Goal: Obtain resource: Obtain resource

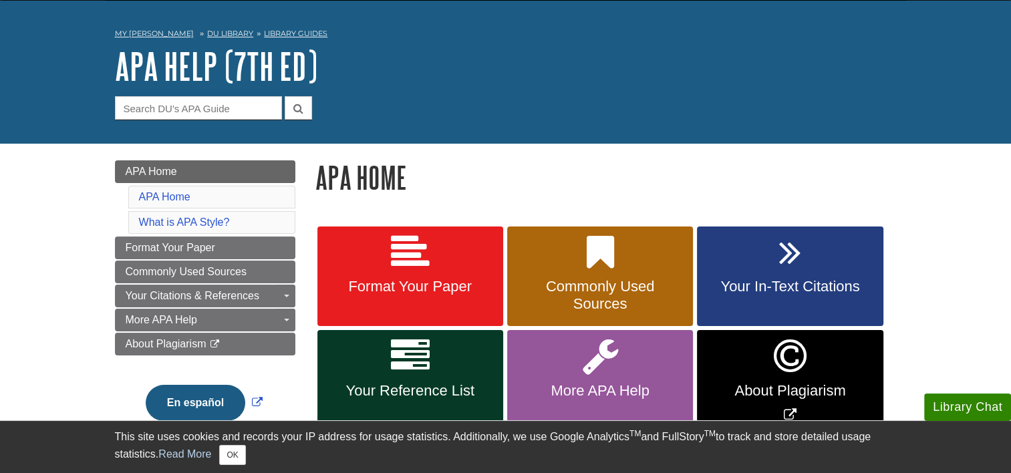
scroll to position [40, 0]
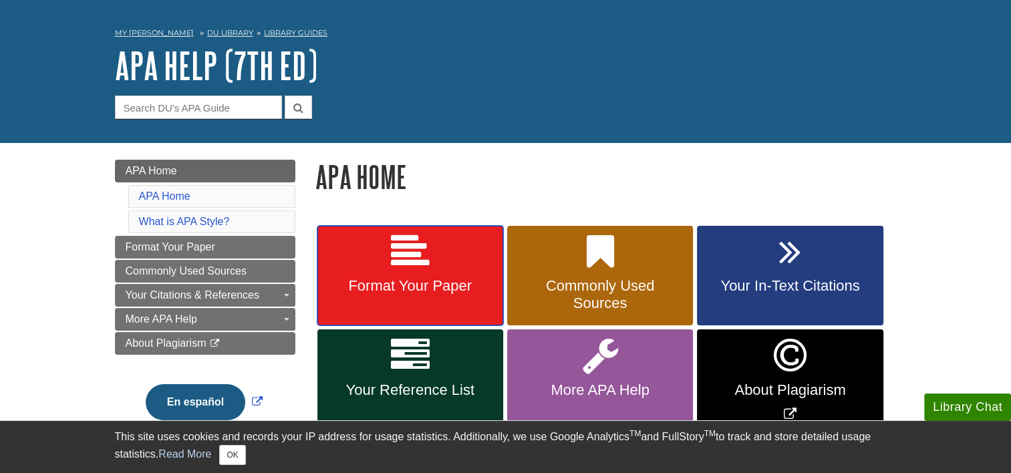
click at [433, 265] on link "Format Your Paper" at bounding box center [411, 276] width 186 height 100
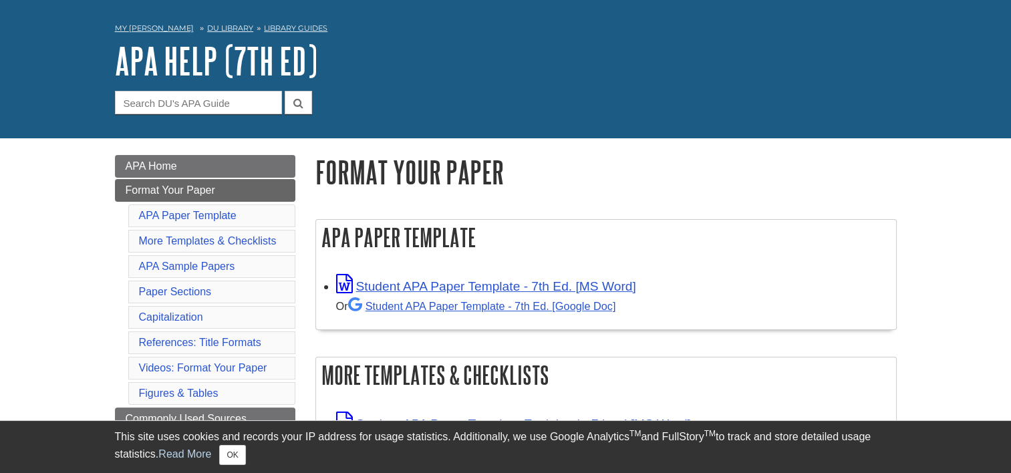
scroll to position [45, 0]
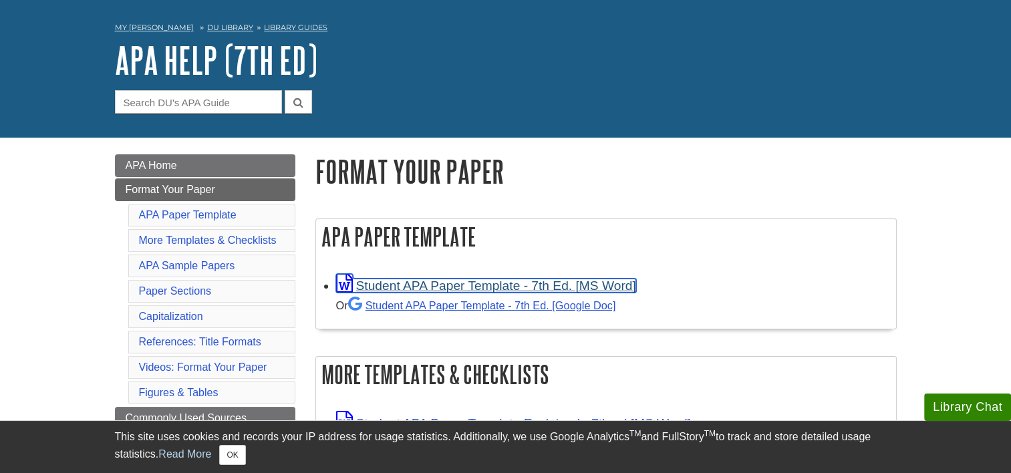
click at [476, 283] on link "Student APA Paper Template - 7th Ed. [MS Word]" at bounding box center [486, 286] width 300 height 14
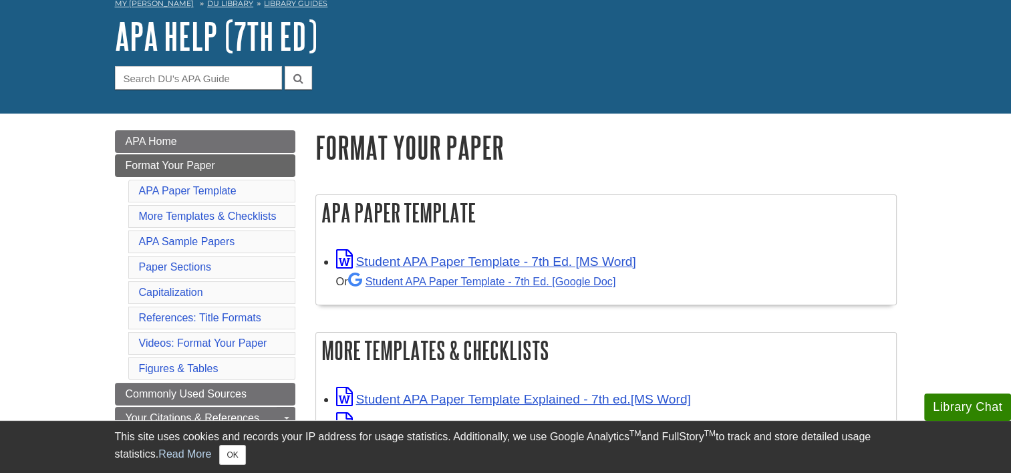
scroll to position [75, 0]
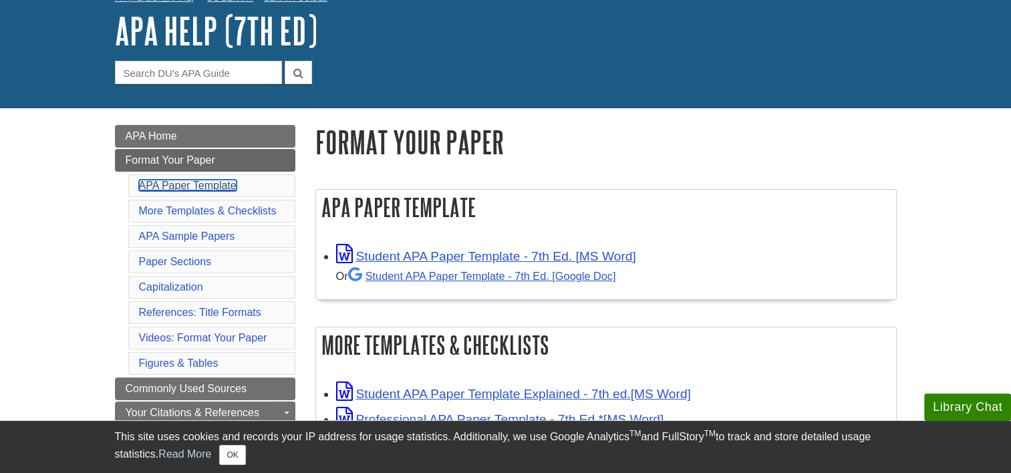
click at [193, 186] on link "APA Paper Template" at bounding box center [188, 185] width 98 height 11
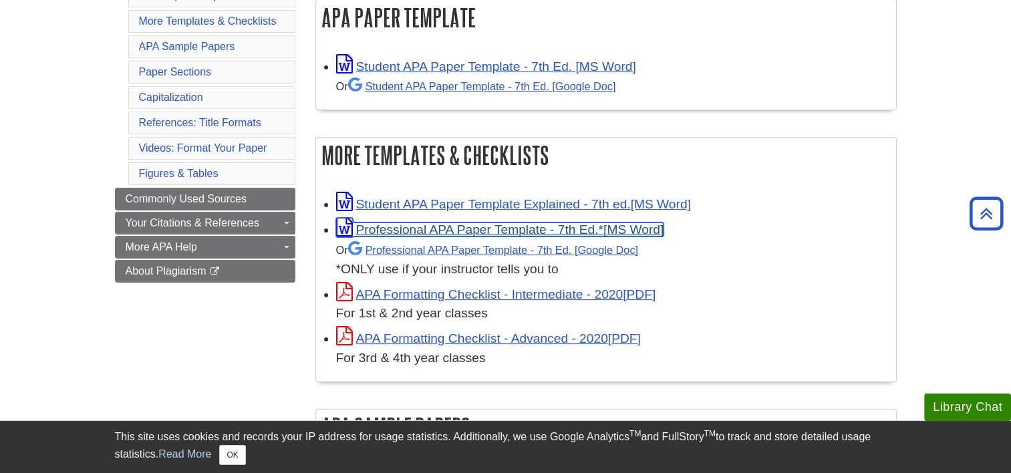
click at [505, 225] on link "Professional APA Paper Template - 7th Ed.*" at bounding box center [500, 230] width 328 height 14
